Goal: Information Seeking & Learning: Understand process/instructions

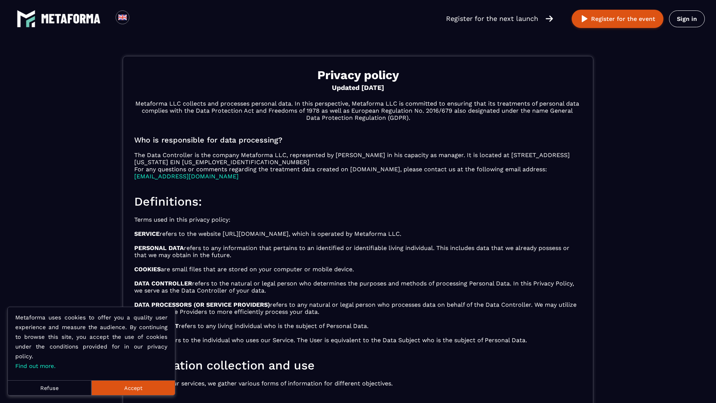
click at [133, 388] on button "Accept" at bounding box center [133, 387] width 84 height 15
